Goal: Use online tool/utility: Utilize a website feature to perform a specific function

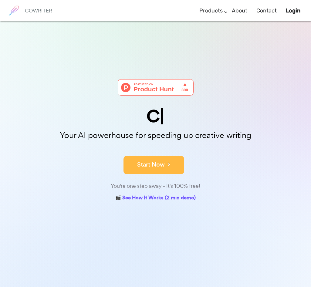
click at [161, 162] on button "Start Now" at bounding box center [153, 165] width 61 height 18
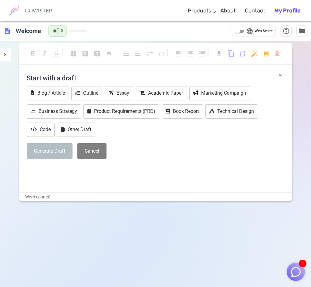
click at [118, 149] on div "Generate Draft Cancel" at bounding box center [156, 151] width 258 height 16
click at [131, 138] on div "Start with a draft Blog / Article Outline Essay Academic Paper Marketing Campai…" at bounding box center [156, 117] width 258 height 93
click at [95, 149] on button "Cancel" at bounding box center [91, 151] width 29 height 16
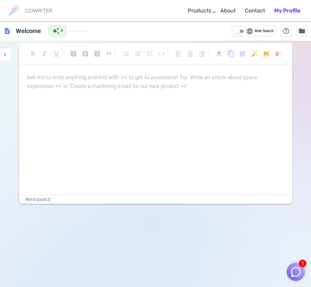
click at [65, 84] on div "Ask me to write anything and end with '++' to get AI assistance! Try: 'Write an…" at bounding box center [156, 82] width 258 height 18
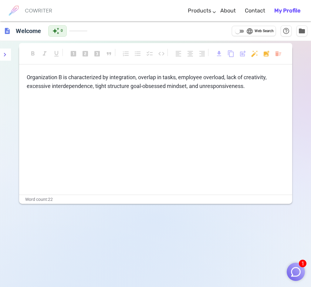
click at [251, 86] on p "Organization B is characterized by integration, overlap in tasks, employee over…" at bounding box center [156, 82] width 258 height 18
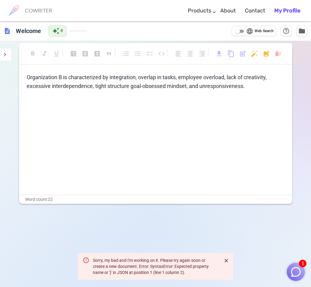
click at [307, 280] on div "format_bold format_italic format_underlined looks_one looks_two looks_3 format_…" at bounding box center [155, 184] width 311 height 287
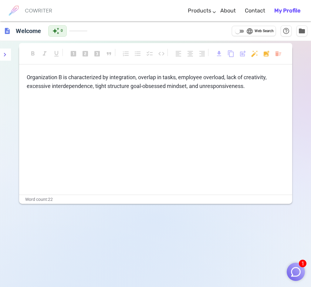
click at [297, 265] on button "1" at bounding box center [296, 272] width 18 height 18
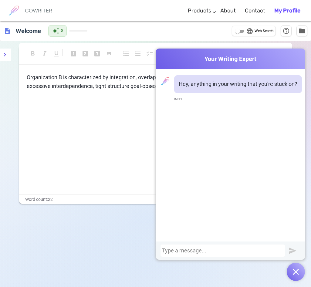
click at [116, 181] on div "Organization B is characterized by integration, overlap in tasks, employee over…" at bounding box center [155, 133] width 273 height 121
click at [301, 274] on button "button" at bounding box center [296, 272] width 18 height 18
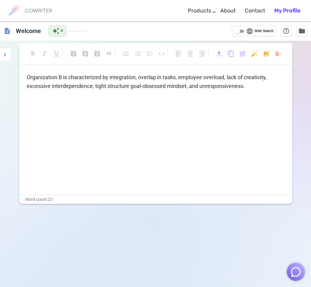
click at [250, 94] on p "﻿" at bounding box center [156, 97] width 258 height 9
click at [248, 87] on p "Organization B is characterized by integration, overlap in tasks, employee over…" at bounding box center [156, 82] width 258 height 18
click at [201, 88] on p "Organization B is characterized by integration, overlap in tasks, employee over…" at bounding box center [156, 82] width 258 height 18
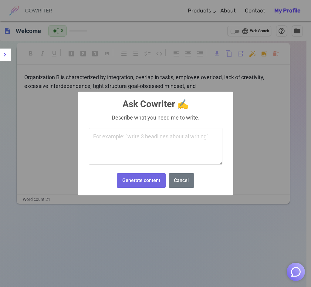
click at [257, 53] on body "COWRITER Products Writing Marketing Emails Images (soon) About Contact My Profi…" at bounding box center [155, 164] width 311 height 328
click at [181, 183] on button "Cancel" at bounding box center [181, 180] width 25 height 15
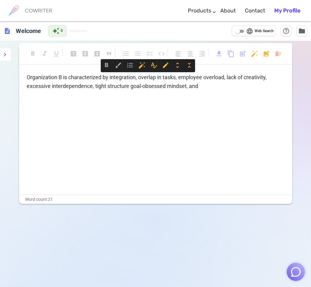
drag, startPoint x: 212, startPoint y: 86, endPoint x: 5, endPoint y: 71, distance: 208.0
click at [5, 71] on div "format_bold format_italic format_underlined looks_one looks_two looks_3 format_…" at bounding box center [155, 184] width 311 height 287
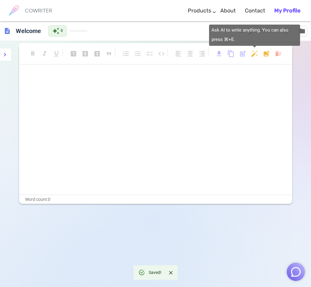
click at [255, 52] on body "COWRITER Products Writing Marketing Emails Images (soon) About Contact My Profi…" at bounding box center [155, 164] width 311 height 328
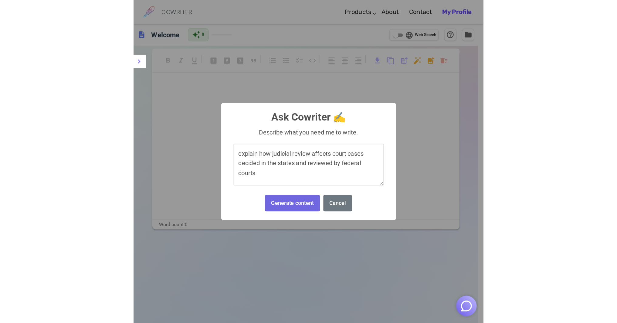
scroll to position [2, 0]
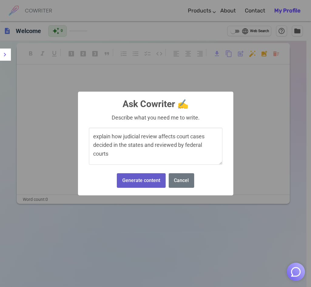
type textarea "explain how judicial review affects court cases decided in the states and revie…"
click at [151, 183] on button "Generate content" at bounding box center [141, 180] width 49 height 15
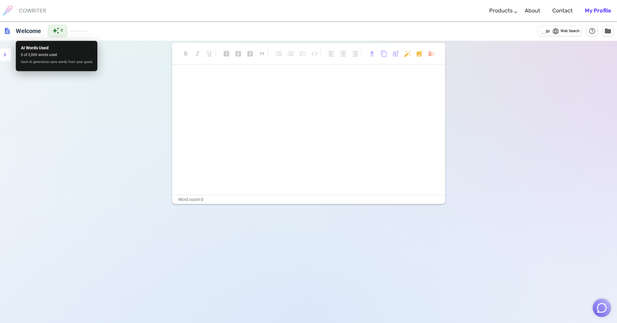
click at [54, 30] on span "auto_awesome" at bounding box center [55, 30] width 7 height 7
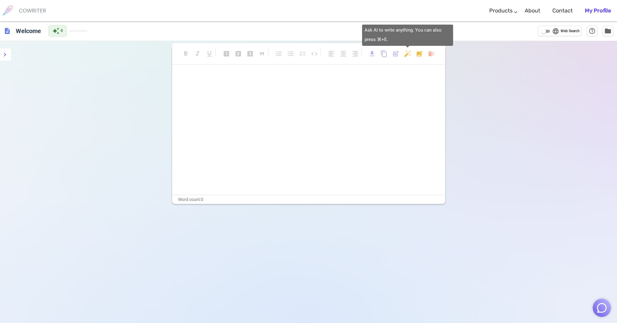
click at [315, 51] on body "COWRITER Products Writing Marketing Emails Images (soon) About Contact My Profi…" at bounding box center [308, 182] width 617 height 364
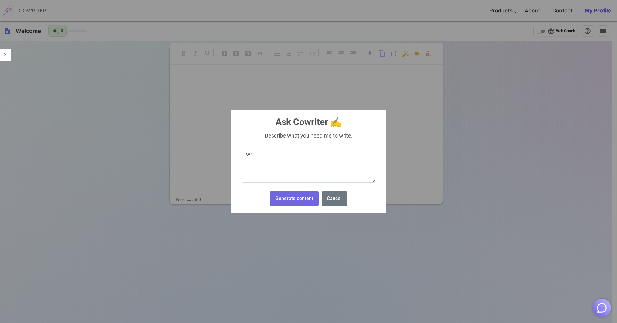
type textarea "w"
type textarea "write about judicial review"
click at [301, 204] on button "Generate content" at bounding box center [294, 198] width 49 height 15
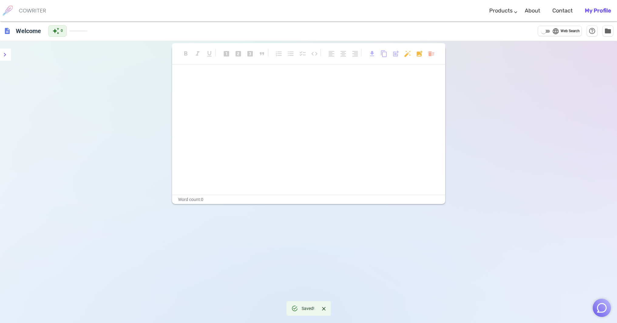
click at [204, 70] on div "format_bold format_italic format_underlined looks_one looks_two looks_3 format_…" at bounding box center [308, 57] width 273 height 28
click at [211, 73] on p "﻿" at bounding box center [309, 77] width 258 height 9
click at [3, 52] on icon "menu" at bounding box center [4, 54] width 7 height 7
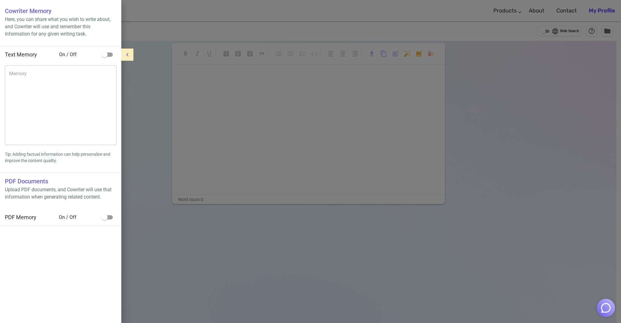
click at [126, 56] on icon "menu" at bounding box center [127, 54] width 7 height 7
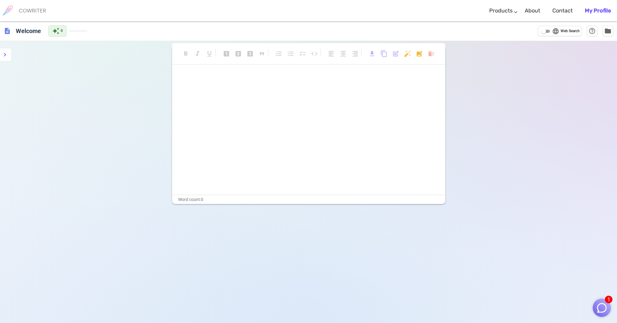
click at [177, 71] on div "format_bold format_italic format_underlined looks_one looks_two looks_3 format_…" at bounding box center [308, 125] width 273 height 158
click at [222, 79] on p "﻿" at bounding box center [309, 77] width 258 height 9
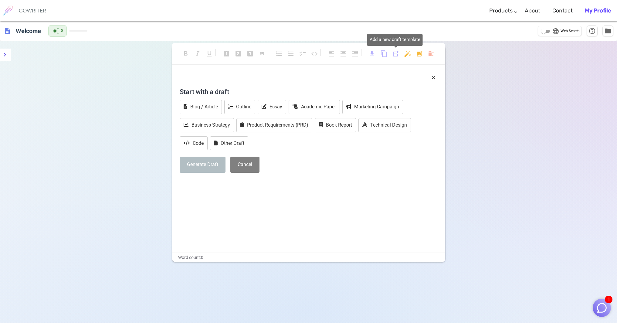
click at [395, 51] on span "post_add" at bounding box center [395, 53] width 7 height 7
click at [241, 105] on button "Outline" at bounding box center [239, 107] width 31 height 14
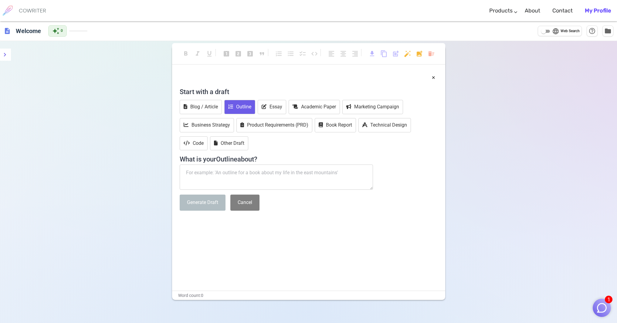
click at [222, 177] on textarea at bounding box center [277, 176] width 194 height 25
type textarea "A"
type textarea "b"
type textarea "an outline analyzing [PERSON_NAME] and deals structural dilemmas"
click at [191, 194] on div "Start with a draft Blog / Article Outline Essay Academic Paper Marketing Campai…" at bounding box center [309, 149] width 258 height 131
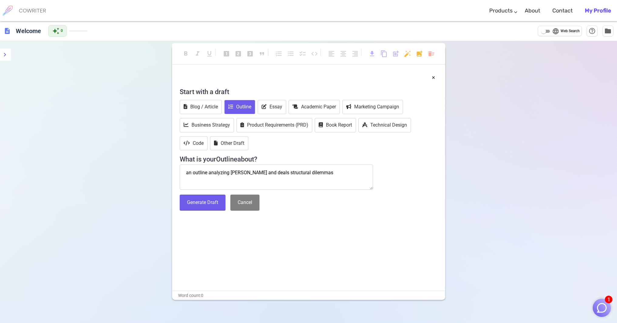
click at [209, 215] on div "﻿ × Start with a draft Blog / Article Outline Essay Academic Paper Marketing Ca…" at bounding box center [309, 177] width 258 height 209
click at [212, 204] on button "Generate Draft" at bounding box center [203, 202] width 46 height 16
